Goal: Task Accomplishment & Management: Use online tool/utility

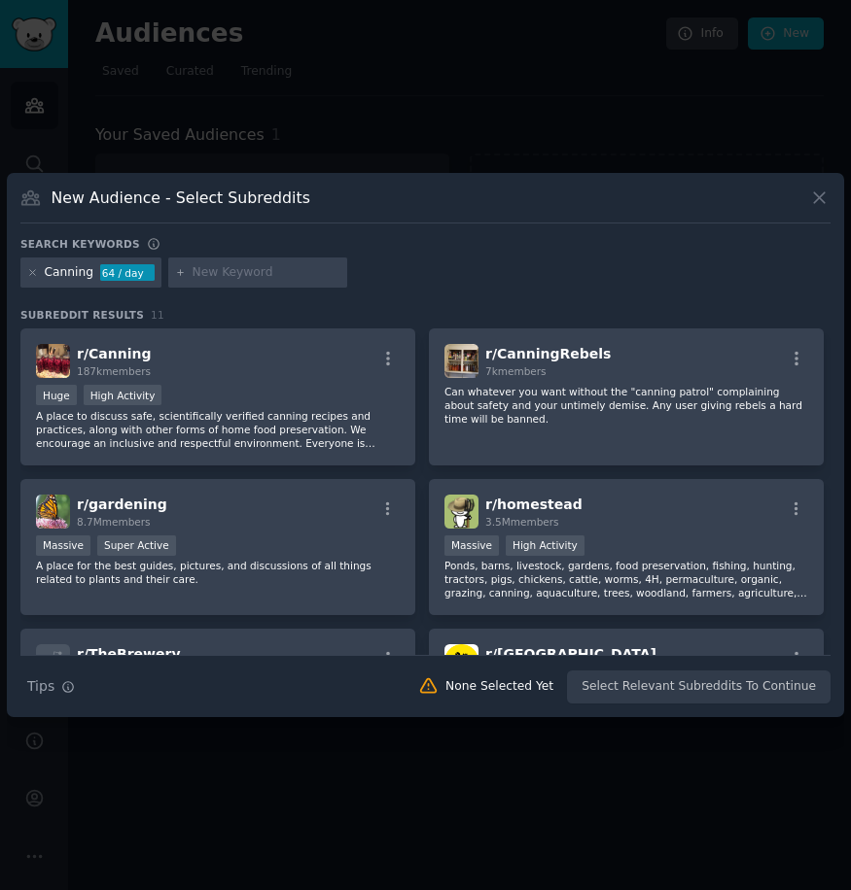
click at [827, 200] on icon at bounding box center [819, 198] width 20 height 20
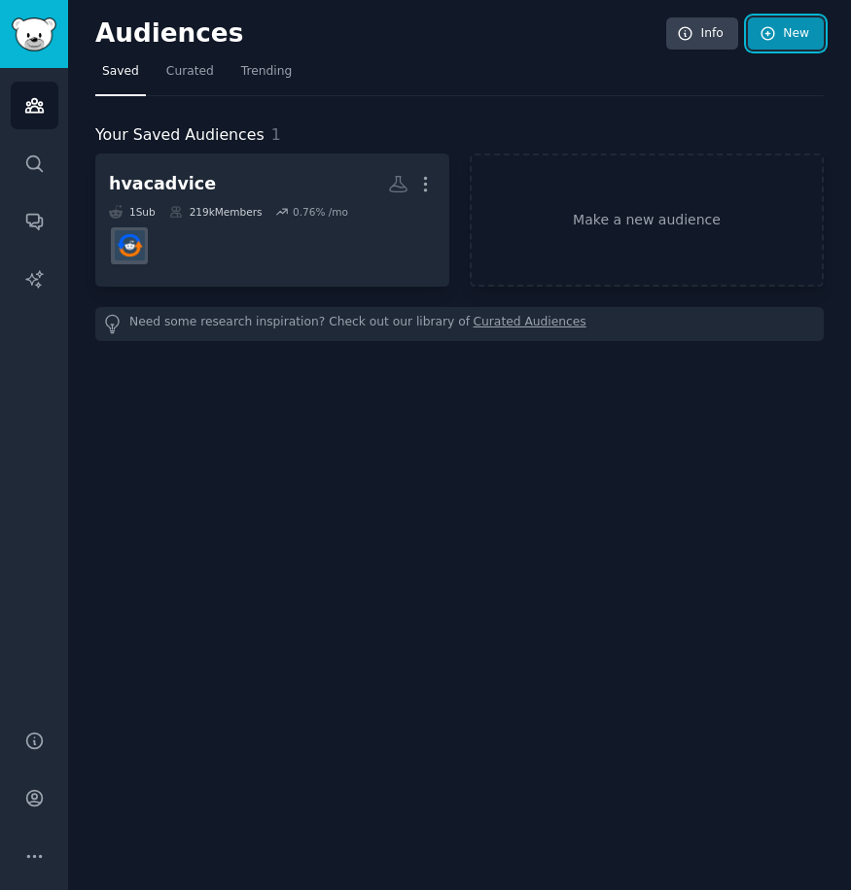
click at [801, 21] on link "New" at bounding box center [786, 33] width 76 height 33
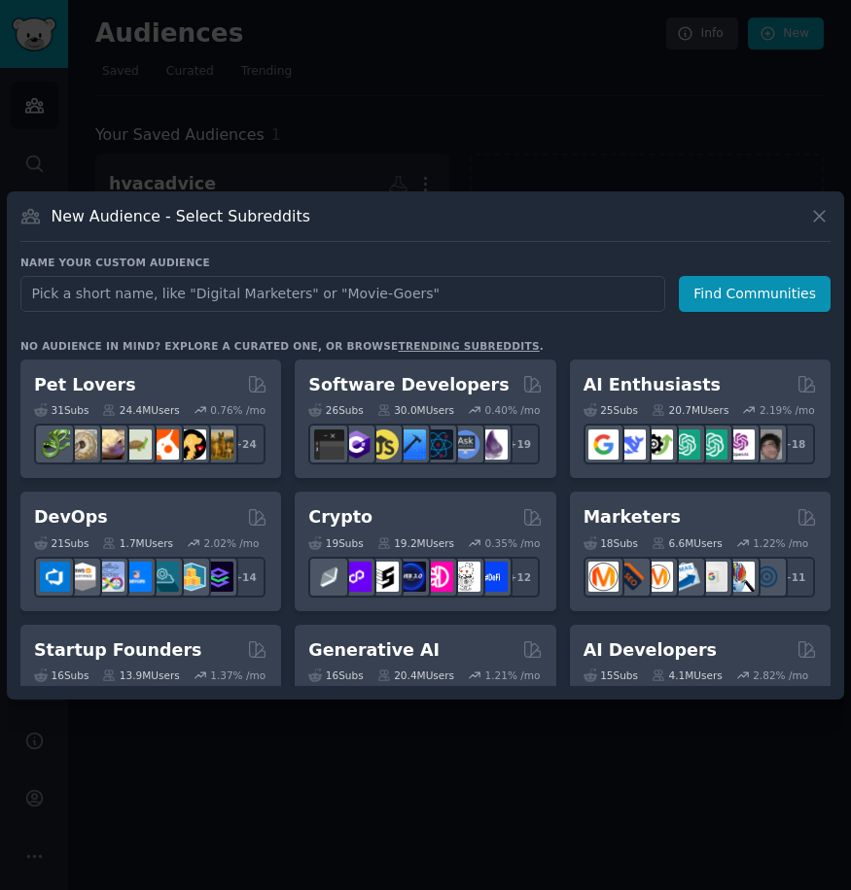
type input "r/HomeDecorating"
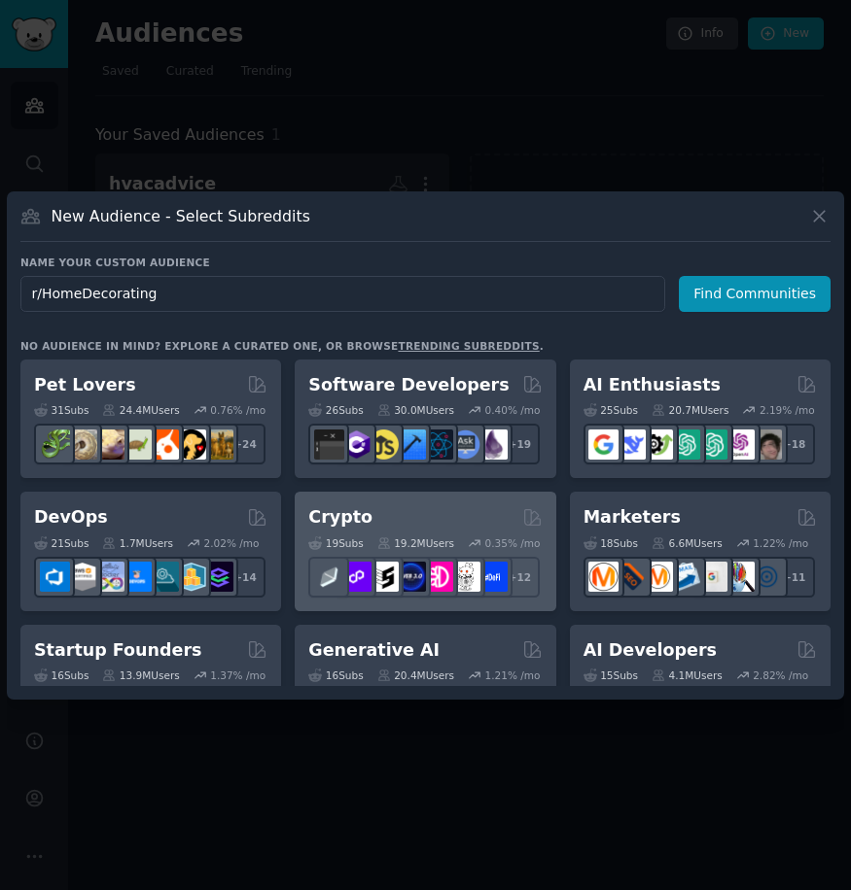
click button "Find Communities" at bounding box center [755, 294] width 152 height 36
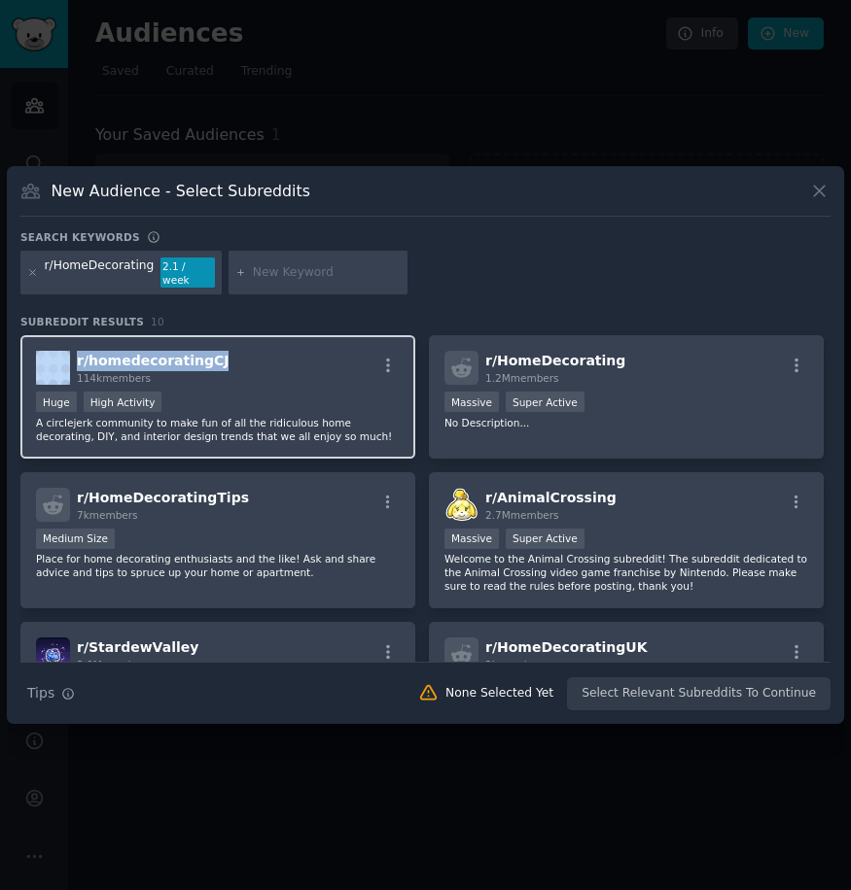
drag, startPoint x: 215, startPoint y: 346, endPoint x: 78, endPoint y: 356, distance: 137.4
click at [73, 356] on div "r/ homedecoratingCJ 114k members" at bounding box center [218, 368] width 364 height 34
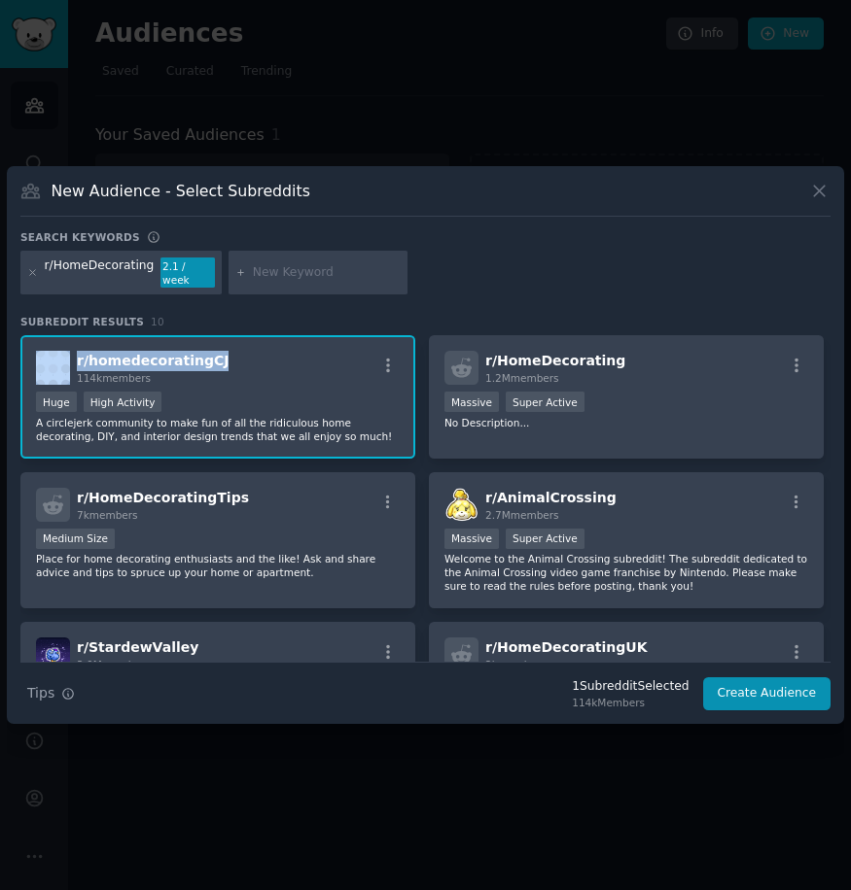
copy div "r/ homedecoratingCJ"
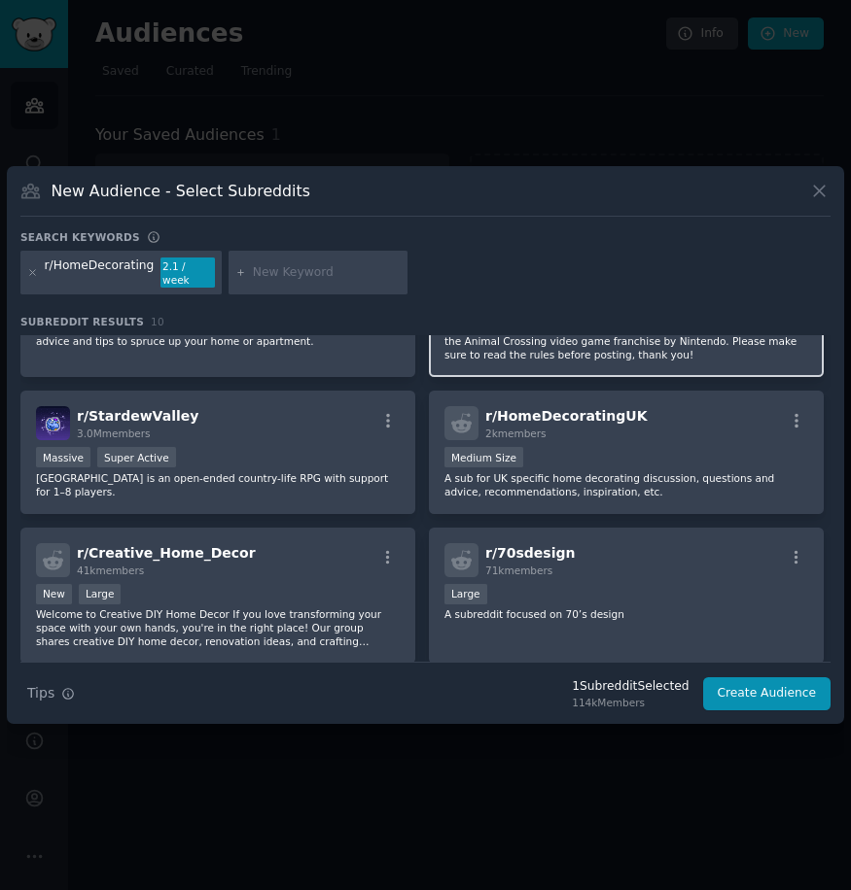
scroll to position [292, 0]
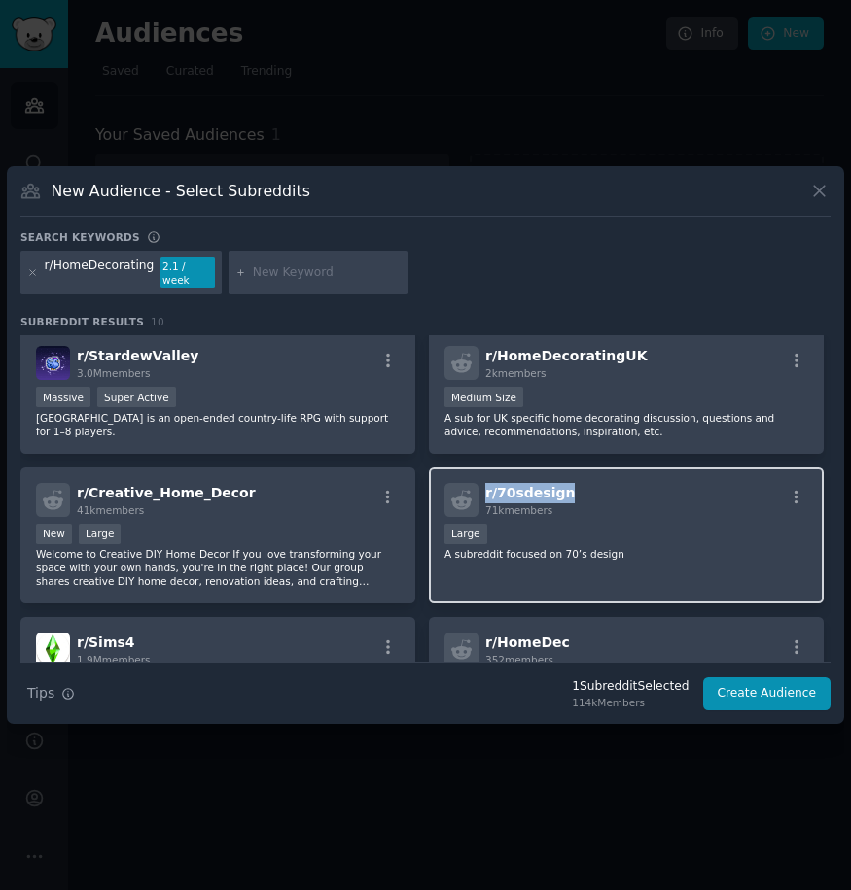
drag, startPoint x: 603, startPoint y: 485, endPoint x: 481, endPoint y: 485, distance: 121.5
click at [481, 485] on div "r/ 70sdesign 71k members" at bounding box center [626, 500] width 364 height 34
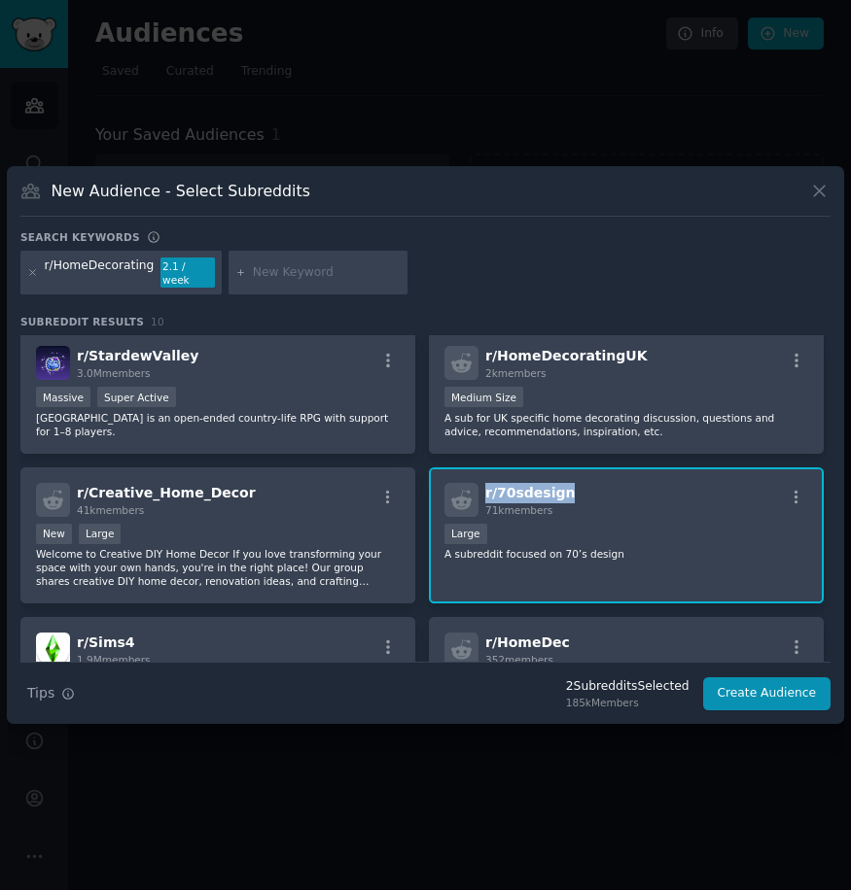
copy span "r/ 70sdesign"
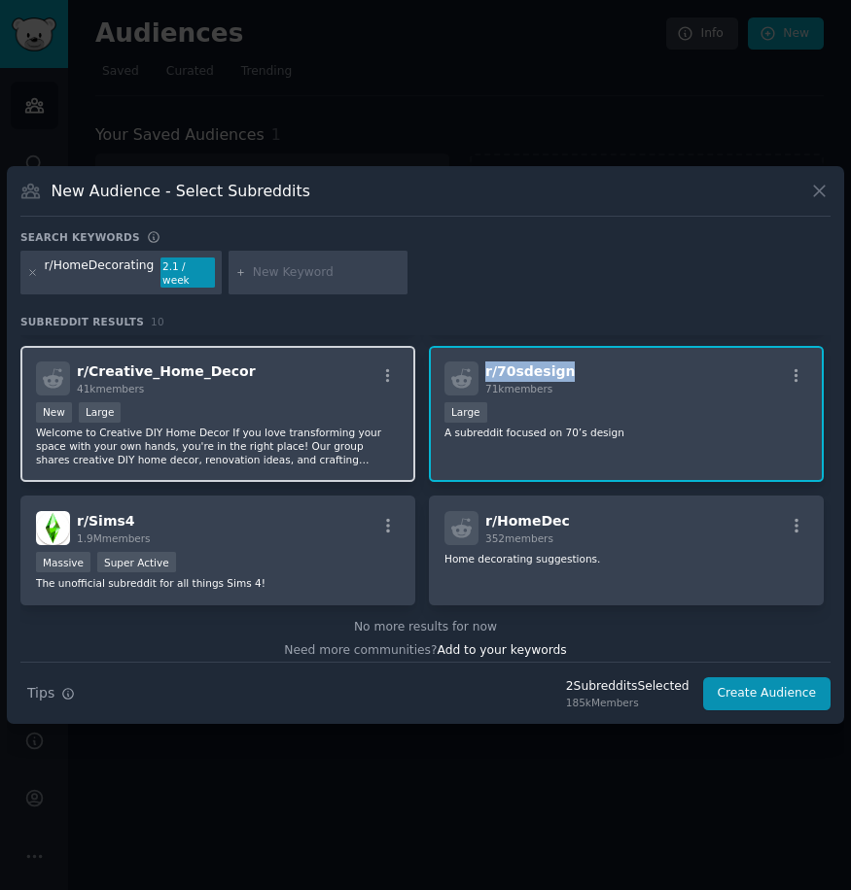
scroll to position [425, 0]
